Goal: Check status: Check status

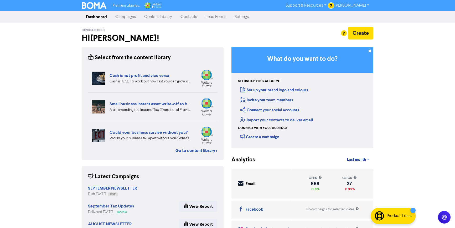
click at [120, 13] on link "Campaigns" at bounding box center [125, 17] width 29 height 11
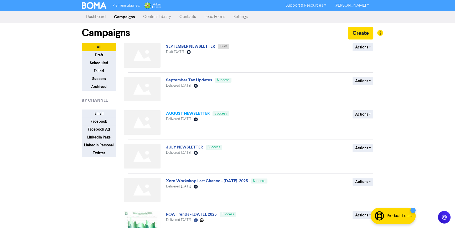
click at [185, 113] on link "AUGUST NEWSLETTER" at bounding box center [188, 113] width 44 height 5
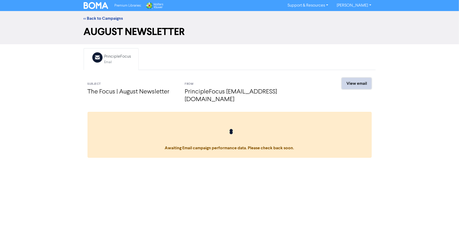
click at [359, 87] on link "View email" at bounding box center [356, 83] width 29 height 11
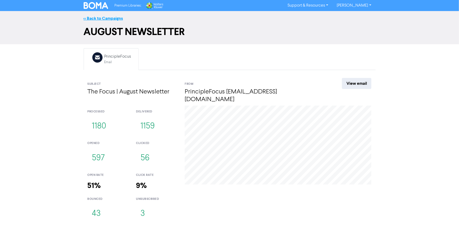
click at [108, 18] on link "<< Back to Campaigns" at bounding box center [103, 18] width 39 height 5
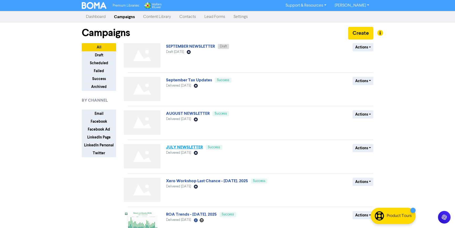
click at [191, 147] on link "JULY NEWSLETTER" at bounding box center [184, 146] width 37 height 5
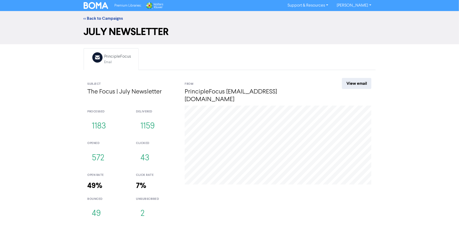
click at [361, 81] on link "View email" at bounding box center [356, 83] width 29 height 11
